Goal: Book appointment/travel/reservation

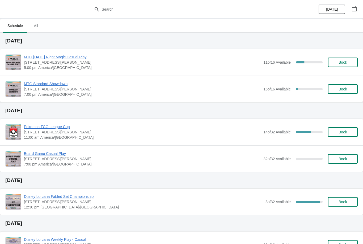
click at [338, 65] on button "Book" at bounding box center [343, 63] width 30 height 10
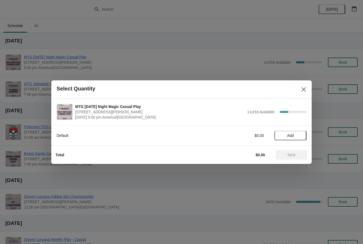
click at [293, 134] on span "Add" at bounding box center [290, 136] width 7 height 4
click at [295, 154] on span "Next" at bounding box center [292, 155] width 8 height 4
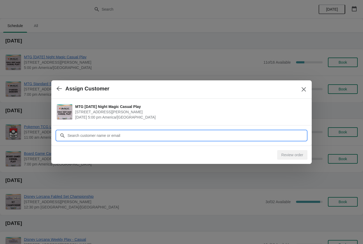
click at [158, 137] on input "Customer" at bounding box center [186, 136] width 239 height 10
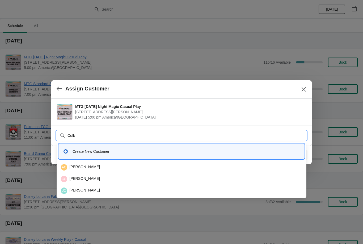
type input "Colby"
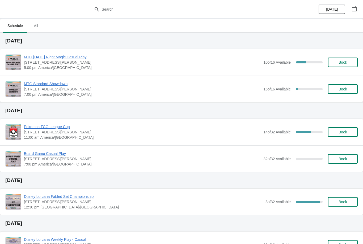
click at [346, 61] on span "Book" at bounding box center [342, 62] width 8 height 4
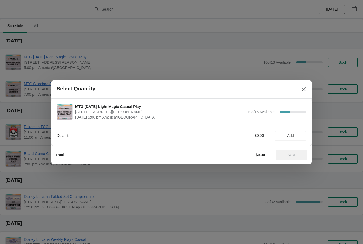
click at [290, 136] on span "Add" at bounding box center [290, 136] width 7 height 4
click at [292, 157] on span "Next" at bounding box center [292, 155] width 8 height 4
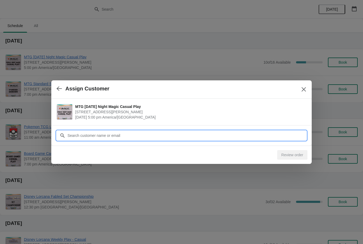
click at [127, 138] on input "Customer" at bounding box center [186, 136] width 239 height 10
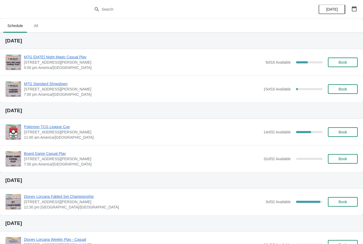
click at [336, 63] on span "Book" at bounding box center [343, 62] width 20 height 4
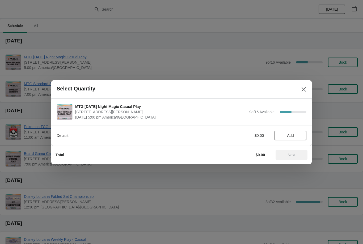
click at [288, 126] on div "Default $0.00 Add" at bounding box center [182, 133] width 250 height 15
click at [293, 133] on button "Add" at bounding box center [290, 136] width 32 height 10
click at [296, 156] on span "Next" at bounding box center [291, 155] width 23 height 4
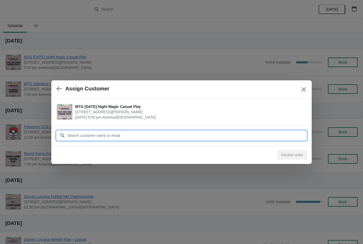
click at [134, 133] on input "Customer" at bounding box center [186, 136] width 239 height 10
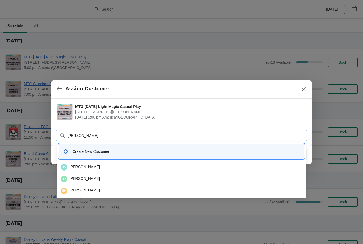
type input "Joshu"
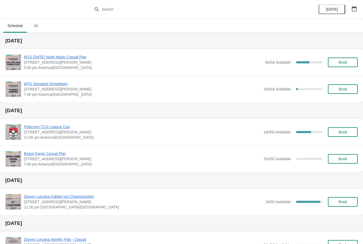
click at [346, 56] on div "MTG Friday Night Magic Casual Play 2040 Louetta Rd Ste I Spring, TX 77388 5:00 …" at bounding box center [191, 62] width 334 height 16
click at [342, 64] on span "Book" at bounding box center [342, 62] width 8 height 4
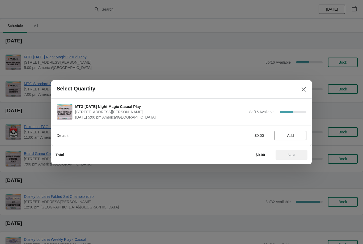
click at [295, 133] on button "Add" at bounding box center [290, 136] width 32 height 10
click at [296, 156] on span "Next" at bounding box center [291, 155] width 23 height 4
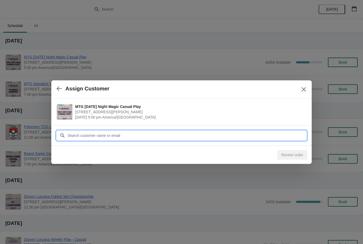
click at [154, 133] on input "Customer" at bounding box center [186, 136] width 239 height 10
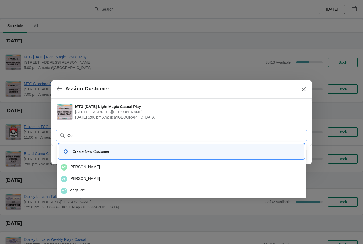
type input "G"
type input "J"
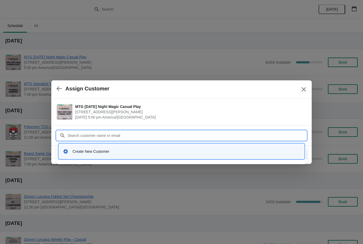
type input "G"
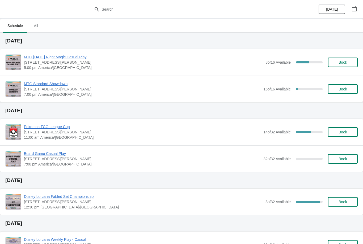
click at [336, 59] on button "Book" at bounding box center [343, 63] width 30 height 10
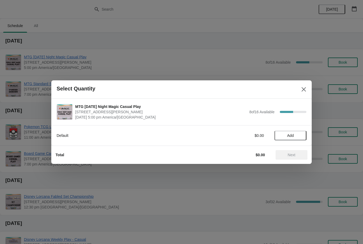
click at [294, 138] on button "Add" at bounding box center [290, 136] width 32 height 10
click at [295, 153] on span "Next" at bounding box center [292, 155] width 8 height 4
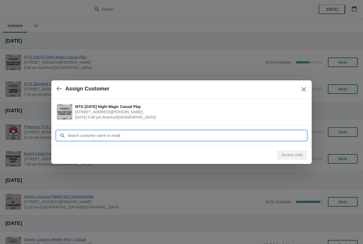
click at [156, 135] on input "Customer" at bounding box center [186, 136] width 239 height 10
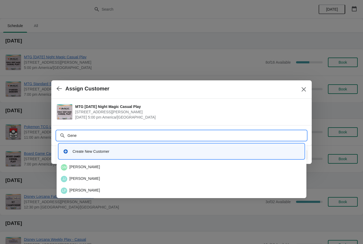
type input "Gener"
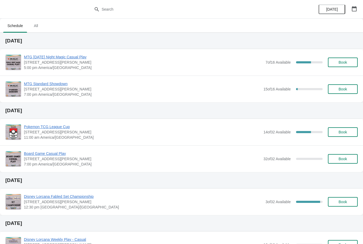
click at [67, 58] on span "MTG [DATE] Night Magic Casual Play" at bounding box center [143, 56] width 239 height 5
click at [341, 60] on button "Book" at bounding box center [343, 63] width 30 height 10
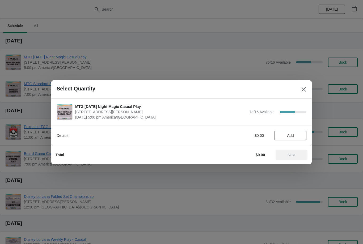
click at [295, 136] on span "Add" at bounding box center [290, 136] width 22 height 4
click at [303, 133] on div "1" at bounding box center [290, 136] width 32 height 6
click at [301, 133] on icon at bounding box center [300, 136] width 6 height 6
click at [296, 152] on button "Next" at bounding box center [291, 155] width 32 height 10
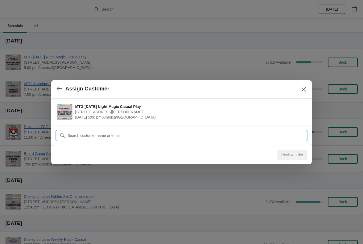
click at [136, 138] on input "Customer" at bounding box center [186, 136] width 239 height 10
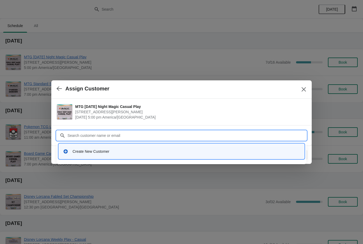
click at [96, 155] on div "Create New Customer" at bounding box center [181, 151] width 241 height 11
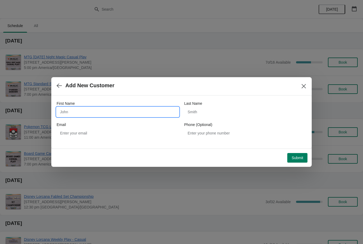
click at [103, 110] on input "First Name" at bounding box center [118, 112] width 122 height 10
type input "Jusn"
click at [204, 116] on input "Last Name" at bounding box center [245, 112] width 122 height 10
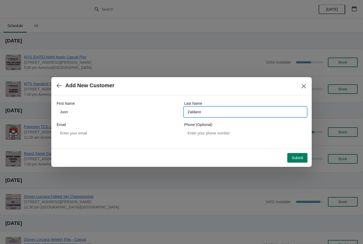
type input "Zaldano"
click at [287, 161] on button "Submit" at bounding box center [297, 158] width 20 height 10
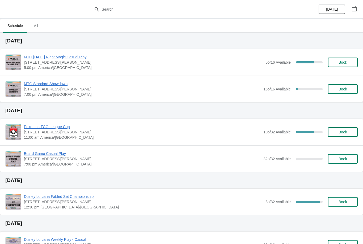
click at [344, 64] on span "Book" at bounding box center [342, 62] width 8 height 4
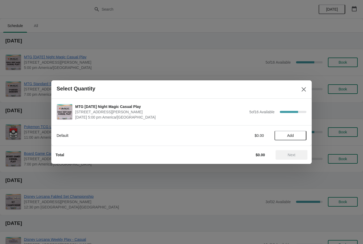
click at [292, 136] on span "Add" at bounding box center [290, 136] width 7 height 4
click at [295, 153] on span "Next" at bounding box center [292, 155] width 8 height 4
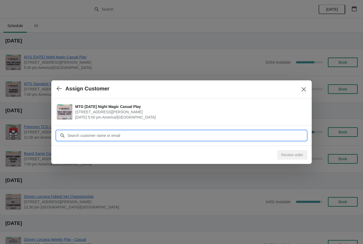
click at [165, 138] on input "Customer" at bounding box center [186, 136] width 239 height 10
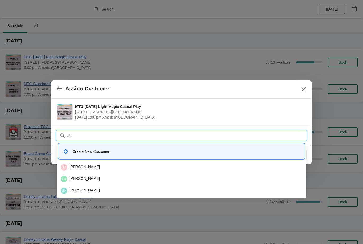
type input "J"
type input "Sevi"
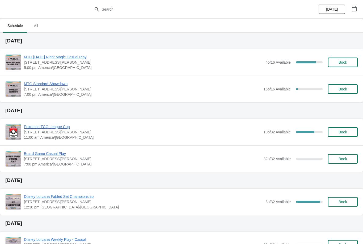
click at [339, 65] on span "Book" at bounding box center [342, 62] width 8 height 4
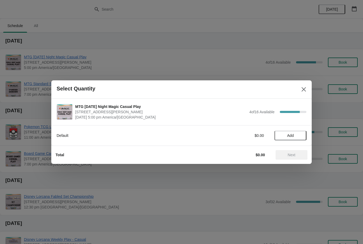
click at [295, 134] on span "Add" at bounding box center [290, 136] width 22 height 4
click at [296, 157] on span "Next" at bounding box center [291, 155] width 23 height 4
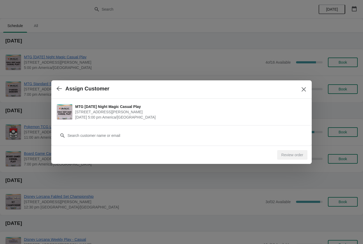
click at [172, 129] on div "Customer" at bounding box center [182, 133] width 250 height 15
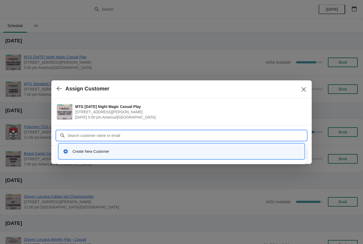
click at [100, 154] on div "Create New Customer" at bounding box center [186, 151] width 227 height 5
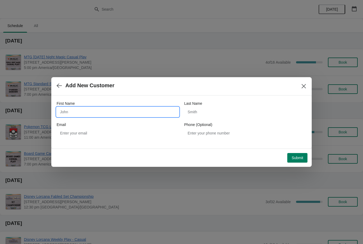
click at [102, 112] on input "First Name" at bounding box center [118, 112] width 122 height 10
click at [56, 84] on button "button" at bounding box center [59, 85] width 10 height 10
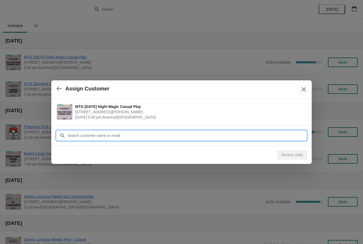
click at [99, 137] on input "Customer" at bounding box center [186, 136] width 239 height 10
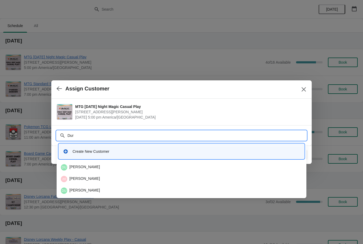
type input "Durb"
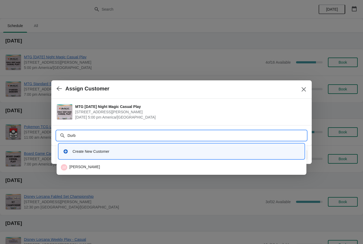
click at [83, 172] on div "zd [PERSON_NAME]" at bounding box center [181, 167] width 245 height 11
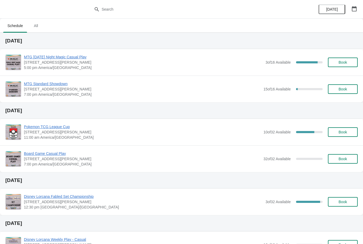
click at [333, 62] on span "Book" at bounding box center [343, 62] width 20 height 4
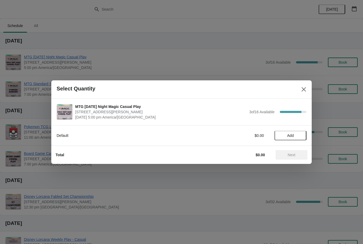
click at [288, 138] on span "Add" at bounding box center [290, 136] width 7 height 4
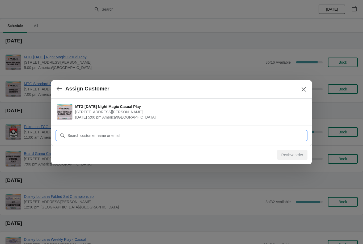
click at [113, 135] on input "Customer" at bounding box center [186, 136] width 239 height 10
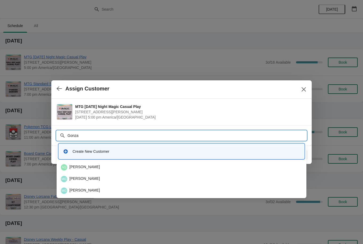
type input "Gonzak"
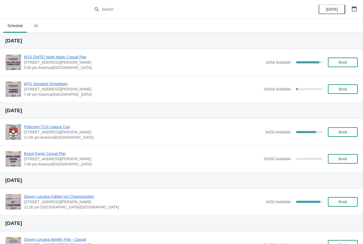
click at [342, 60] on button "Book" at bounding box center [343, 63] width 30 height 10
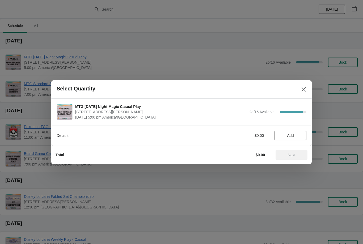
click at [291, 138] on span "Add" at bounding box center [290, 136] width 7 height 4
click at [302, 135] on icon at bounding box center [300, 136] width 6 height 6
click at [301, 133] on icon at bounding box center [300, 136] width 6 height 6
click at [293, 153] on span "Next" at bounding box center [292, 155] width 8 height 4
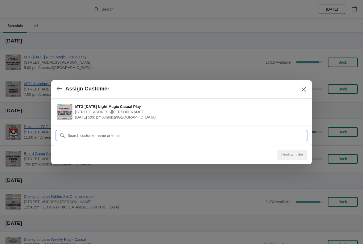
click at [161, 137] on input "Customer" at bounding box center [186, 136] width 239 height 10
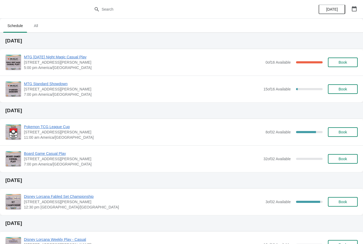
click at [345, 63] on span "Book" at bounding box center [342, 62] width 8 height 4
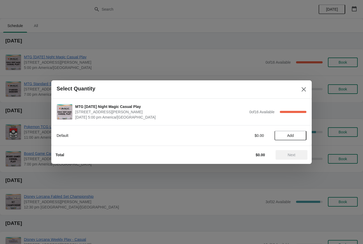
click at [293, 134] on span "Add" at bounding box center [290, 136] width 7 height 4
click at [296, 151] on button "Next" at bounding box center [291, 155] width 32 height 10
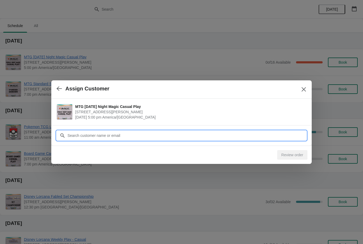
click at [176, 134] on input "Customer" at bounding box center [186, 136] width 239 height 10
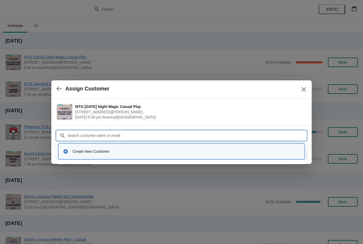
click at [101, 151] on div "Create New Customer" at bounding box center [186, 151] width 227 height 5
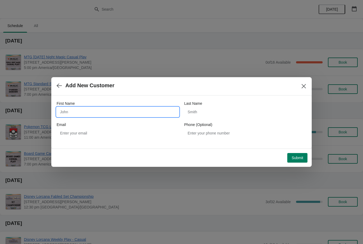
click at [104, 112] on input "First Name" at bounding box center [118, 112] width 122 height 10
type input "[PERSON_NAME]"
click at [210, 108] on input "Last Name" at bounding box center [245, 112] width 122 height 10
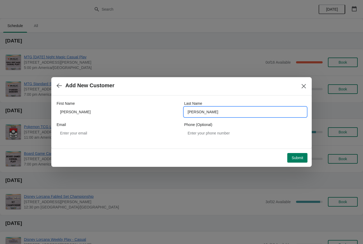
type input "[PERSON_NAME]"
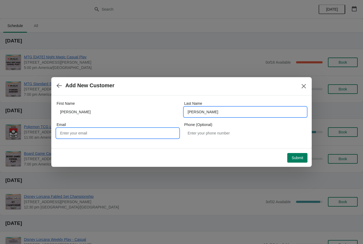
click at [92, 134] on input "Email" at bounding box center [118, 134] width 122 height 10
type input "[EMAIL_ADDRESS][DOMAIN_NAME]"
click at [300, 156] on span "Submit" at bounding box center [297, 158] width 12 height 4
